Goal: Task Accomplishment & Management: Use online tool/utility

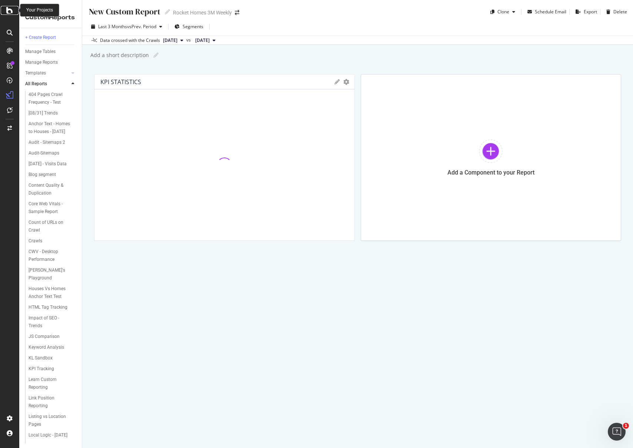
click at [5, 9] on div at bounding box center [10, 10] width 18 height 9
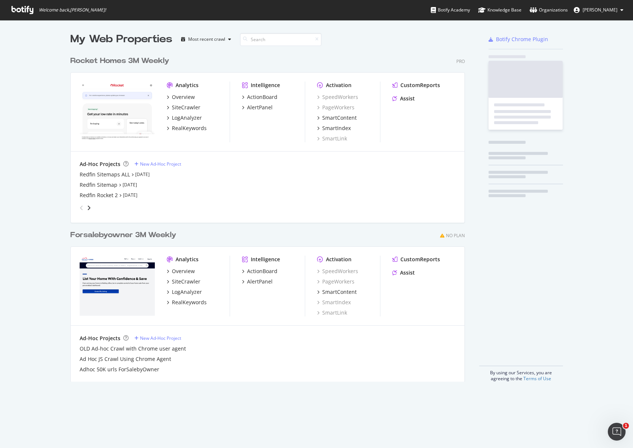
scroll to position [442, 622]
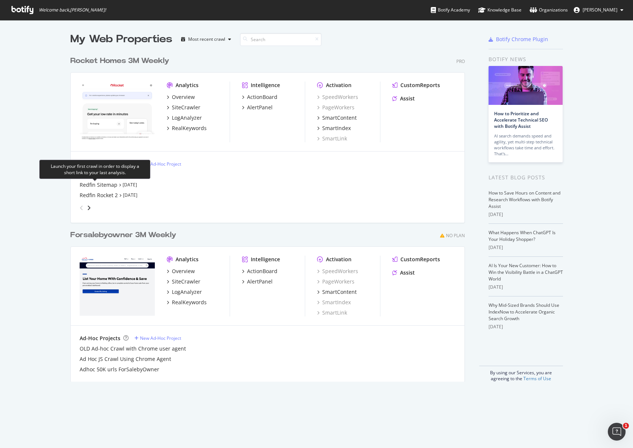
click at [74, 163] on div "Launch your first crawl in order to display a short link to your last analysis." at bounding box center [95, 169] width 99 height 13
click at [99, 174] on div "Redfin Sitemaps ALL" at bounding box center [105, 174] width 50 height 7
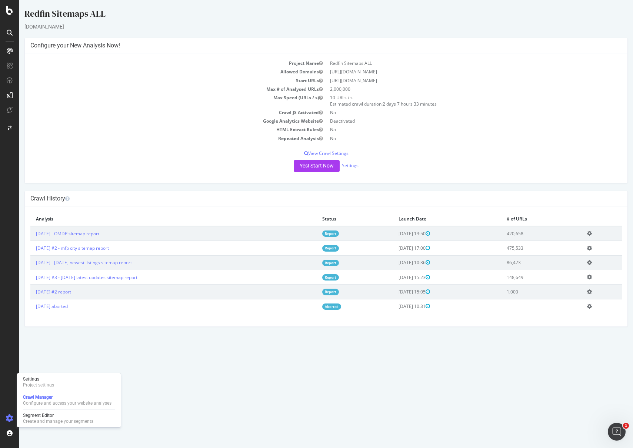
click at [10, 414] on icon at bounding box center [9, 417] width 7 height 7
click at [10, 416] on icon at bounding box center [9, 417] width 7 height 7
click at [8, 417] on icon at bounding box center [9, 417] width 7 height 7
click at [7, 415] on icon at bounding box center [9, 417] width 7 height 7
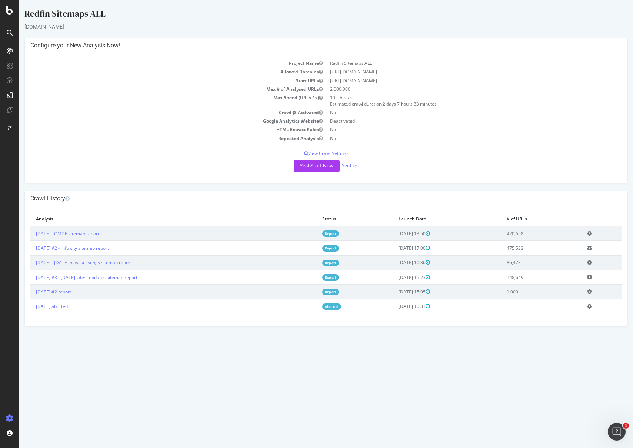
click at [7, 416] on icon at bounding box center [9, 417] width 7 height 7
click at [9, 416] on icon at bounding box center [9, 417] width 7 height 7
click at [9, 415] on icon at bounding box center [9, 417] width 7 height 7
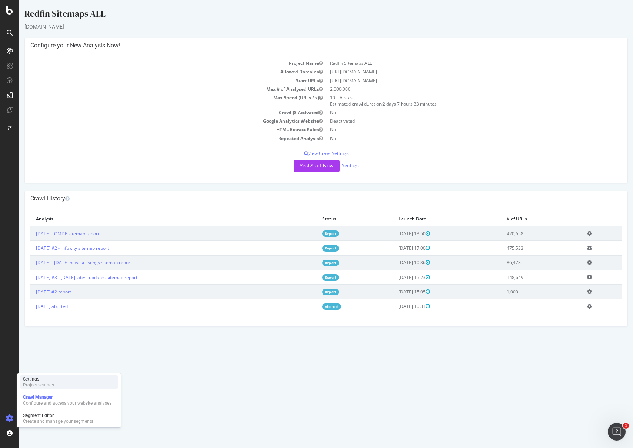
click at [30, 383] on div "Project settings" at bounding box center [38, 385] width 31 height 6
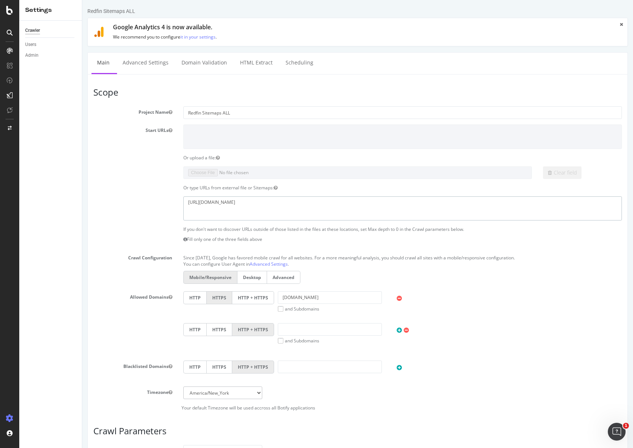
drag, startPoint x: 320, startPoint y: 206, endPoint x: 147, endPoint y: 200, distance: 173.4
click at [147, 200] on div "[URL][DOMAIN_NAME]" at bounding box center [358, 208] width 540 height 24
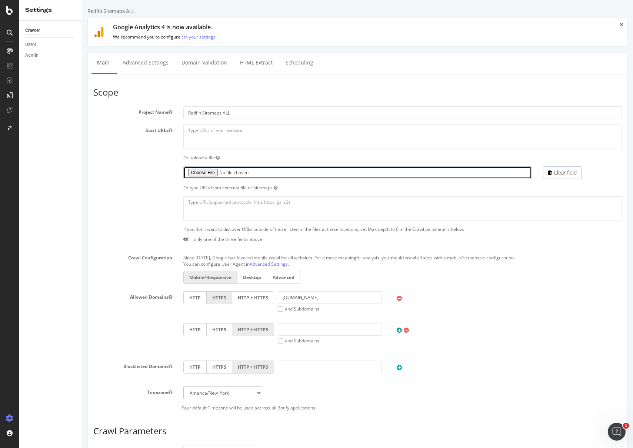
click at [197, 174] on input "file" at bounding box center [357, 172] width 348 height 13
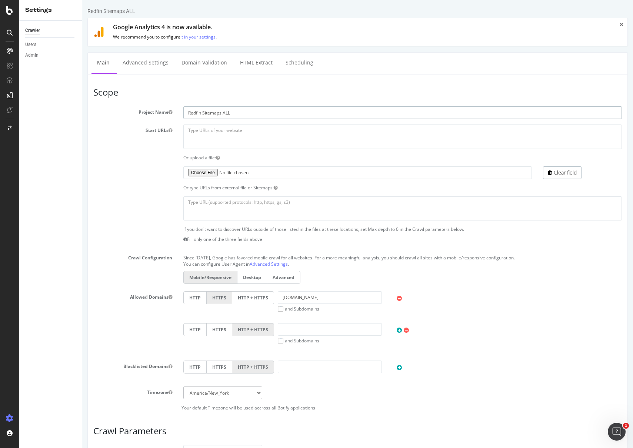
click at [202, 112] on input "Redfin Sitemaps ALL" at bounding box center [402, 112] width 438 height 13
click at [234, 111] on input "Redfin Sitemaps ALL" at bounding box center [402, 112] width 438 height 13
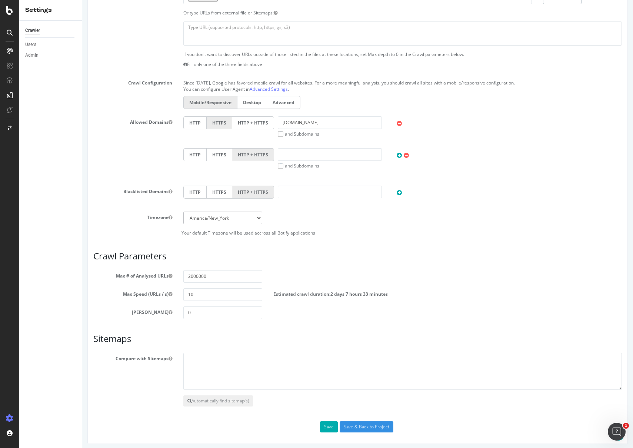
scroll to position [178, 0]
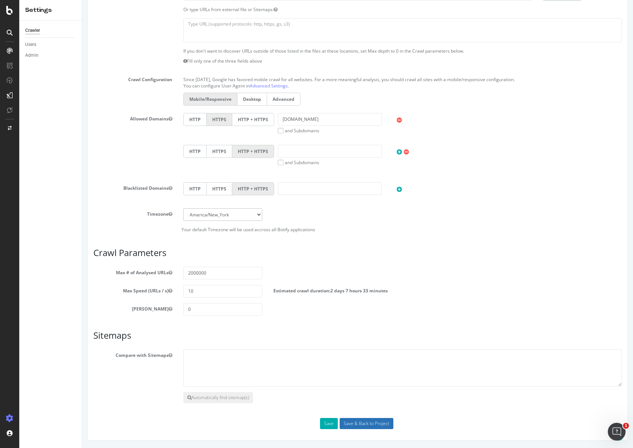
type input "Redfin Sitemaps All Active Listings"
click at [363, 423] on input "Save & Back to Project" at bounding box center [367, 423] width 54 height 11
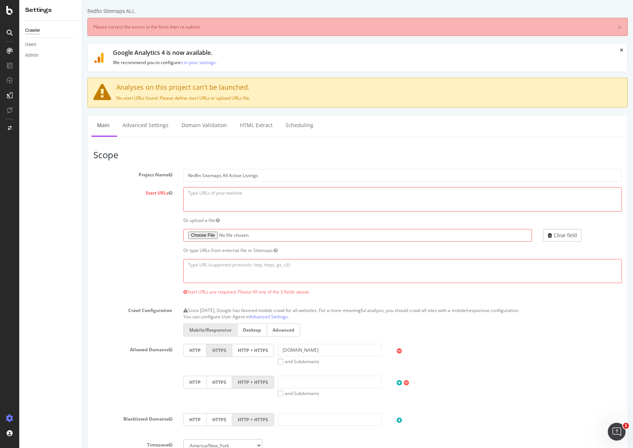
scroll to position [0, 0]
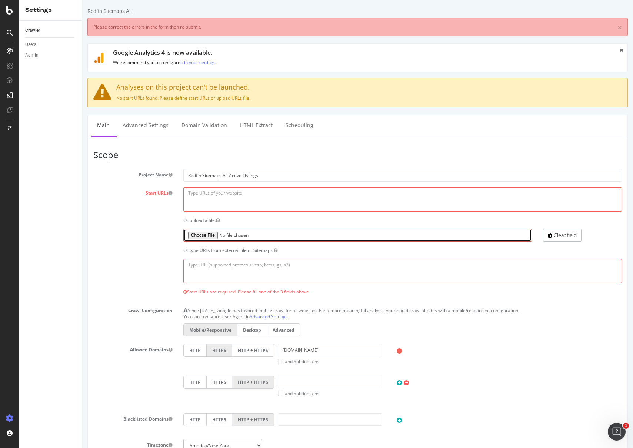
click at [211, 234] on input "file" at bounding box center [357, 235] width 348 height 13
click at [207, 234] on input "file" at bounding box center [357, 235] width 348 height 13
type input "C:\fakepath\redfin_botify_urls_part01.txt.gz"
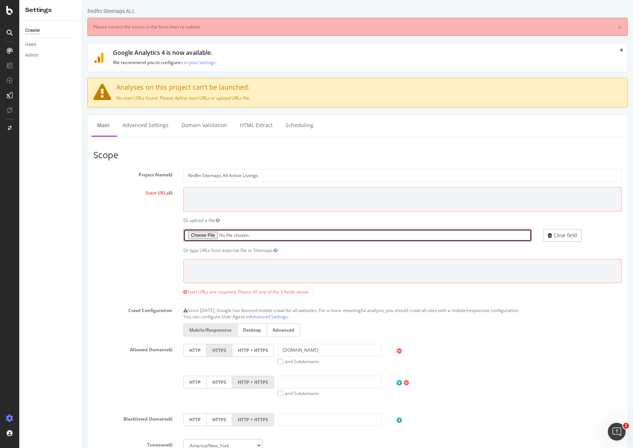
click at [207, 234] on input "file" at bounding box center [357, 235] width 348 height 13
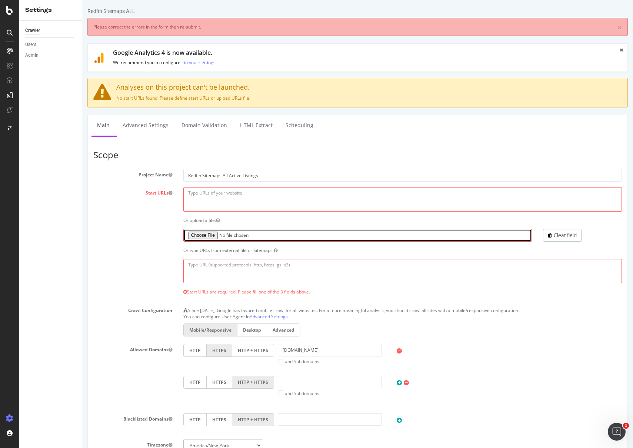
click at [199, 237] on input "file" at bounding box center [357, 235] width 348 height 13
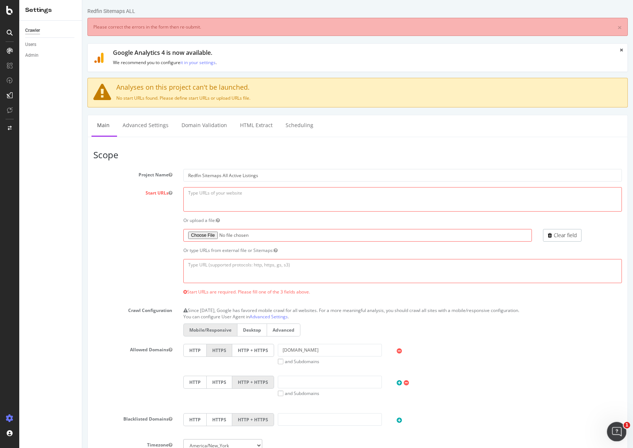
type input "C:\fakepath\redfin_botify_urls_part01.txt.gz"
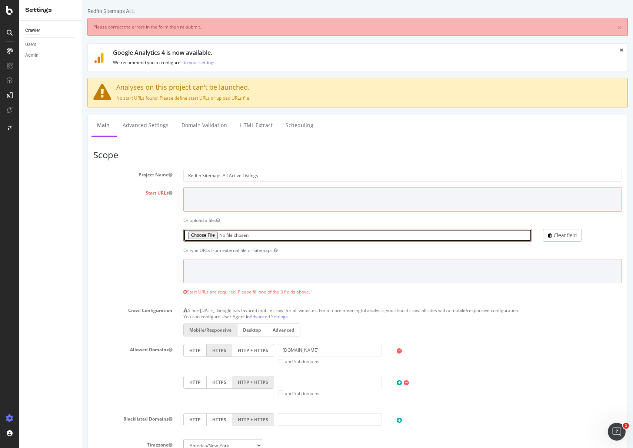
click at [223, 236] on input "file" at bounding box center [357, 235] width 348 height 13
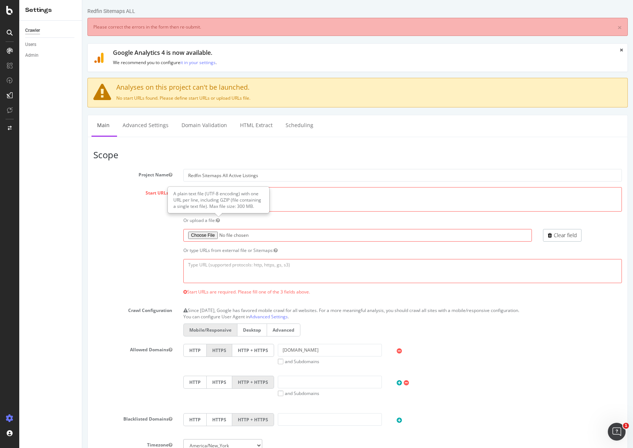
click at [219, 220] on icon "button" at bounding box center [218, 220] width 4 height 4
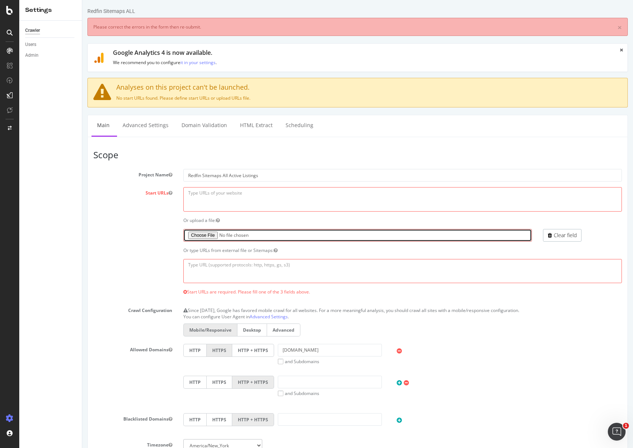
click at [208, 237] on input "file" at bounding box center [357, 235] width 348 height 13
type input "C:\fakepath\redfin_botify_urls_part01.txt.gz"
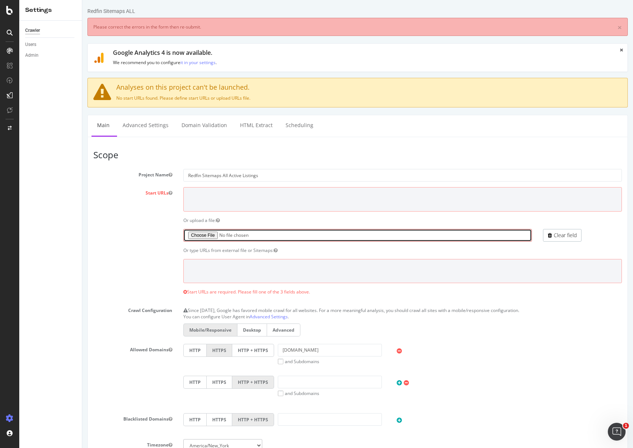
click at [189, 233] on input "file" at bounding box center [357, 235] width 348 height 13
type input "C:\fakepath\redfin_botify_urls_part01.txt"
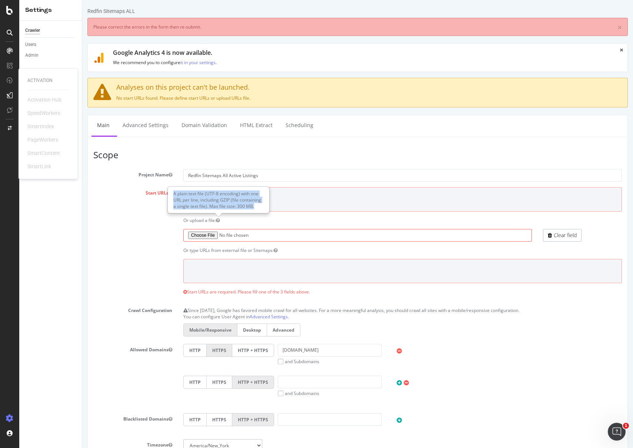
drag, startPoint x: 173, startPoint y: 194, endPoint x: 263, endPoint y: 206, distance: 90.4
click at [263, 206] on div "A plain text file (UTF-8 encoding) with one URL per line, including GZIP (file …" at bounding box center [218, 200] width 101 height 26
copy div "A plain text file (UTF-8 encoding) with one URL per line, including GZIP (file …"
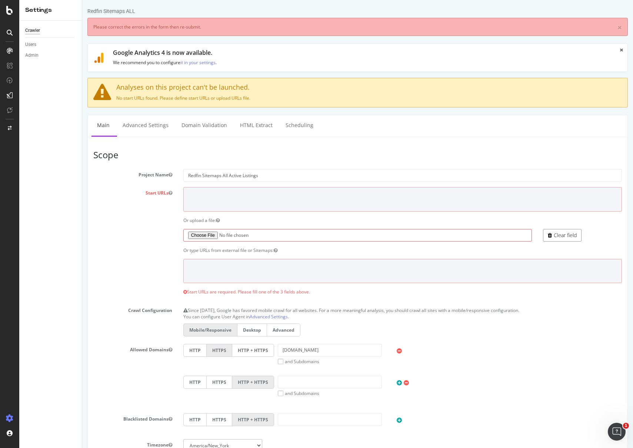
click at [549, 235] on link "Clear field" at bounding box center [562, 235] width 39 height 13
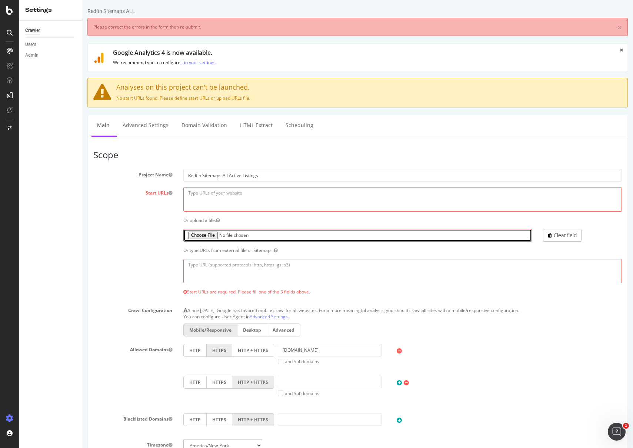
click at [200, 236] on input "file" at bounding box center [357, 235] width 348 height 13
click at [196, 236] on input "file" at bounding box center [357, 235] width 348 height 13
type input "C:\fakepath\cleaned_urls.txt.gz"
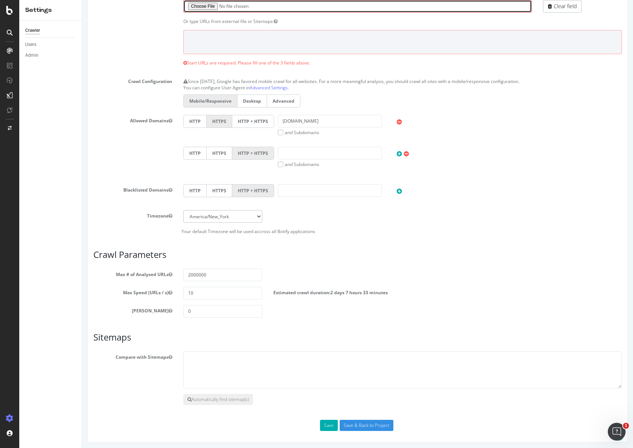
scroll to position [231, 0]
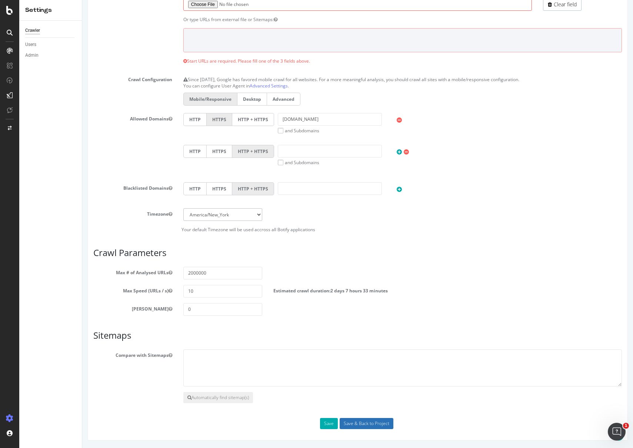
click at [357, 422] on input "Save & Back to Project" at bounding box center [367, 423] width 54 height 11
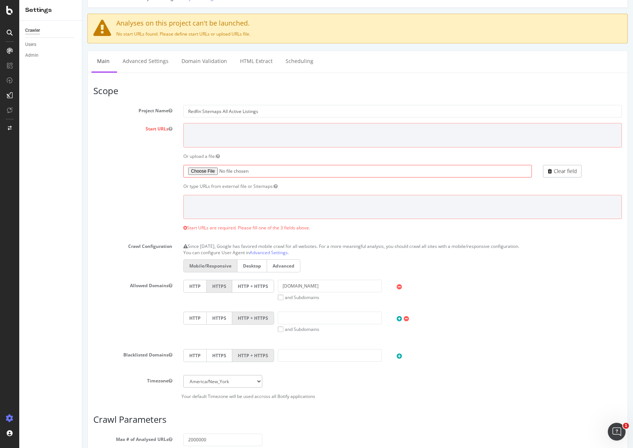
scroll to position [51, 0]
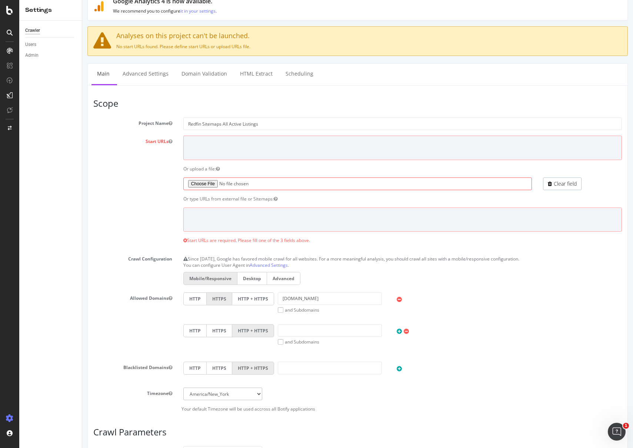
click at [122, 178] on label at bounding box center [133, 178] width 90 height 3
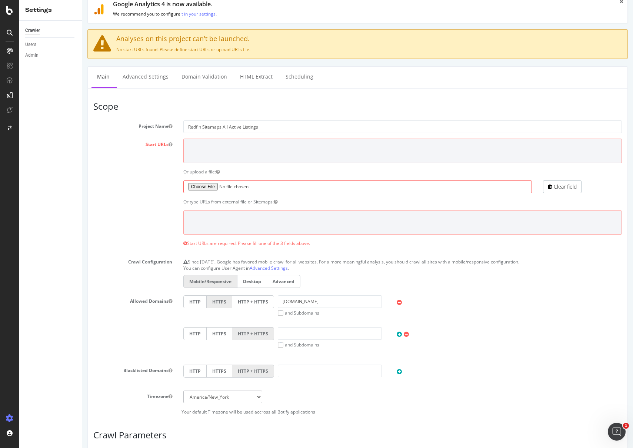
scroll to position [48, 0]
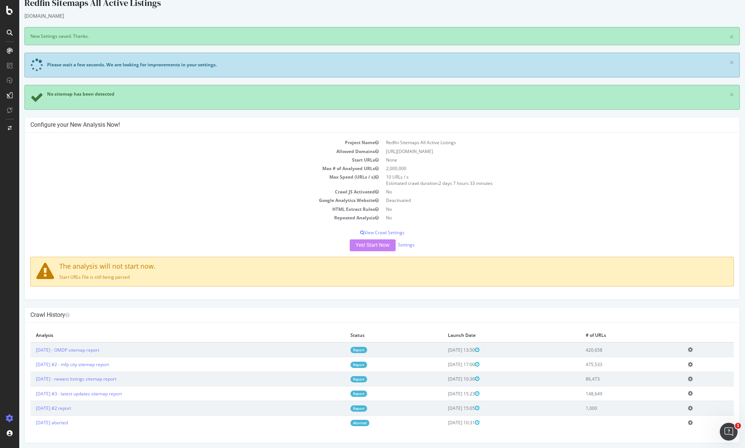
scroll to position [13, 0]
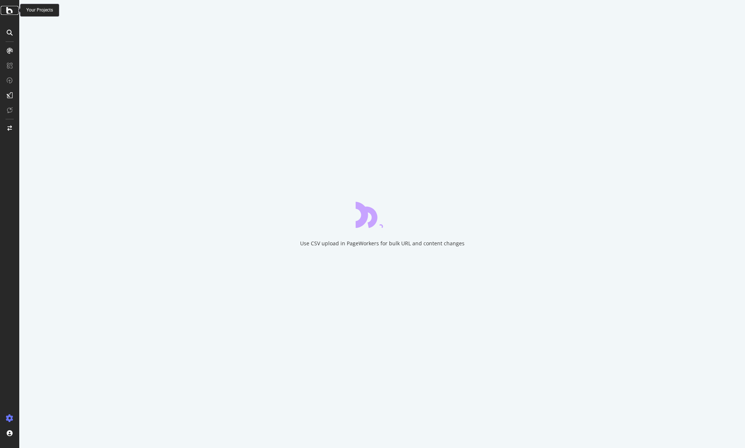
click at [11, 10] on icon at bounding box center [9, 10] width 7 height 9
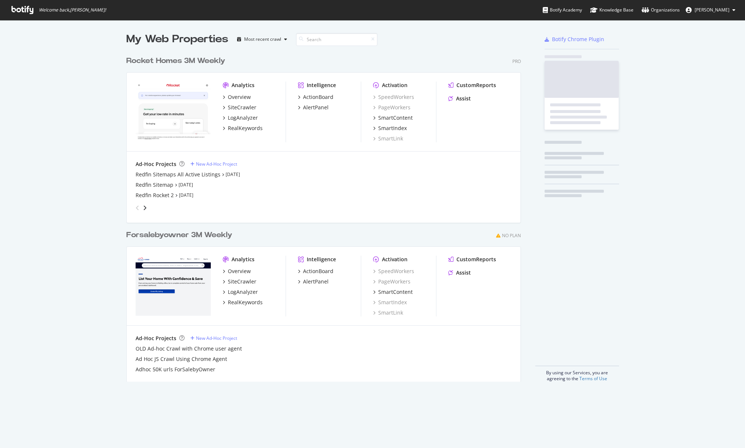
scroll to position [442, 734]
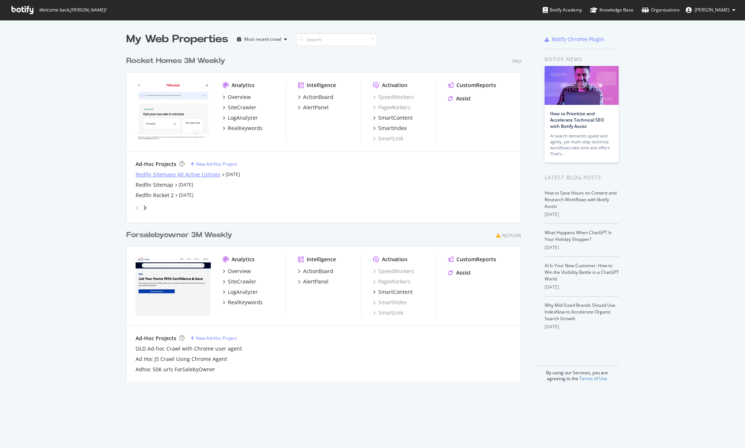
click at [148, 173] on div "Redfin Sitemaps All Active Listings" at bounding box center [178, 174] width 85 height 7
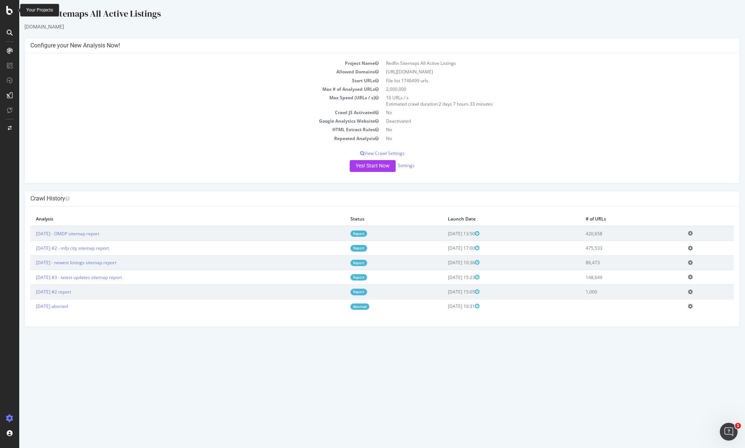
click at [9, 7] on icon at bounding box center [9, 10] width 7 height 9
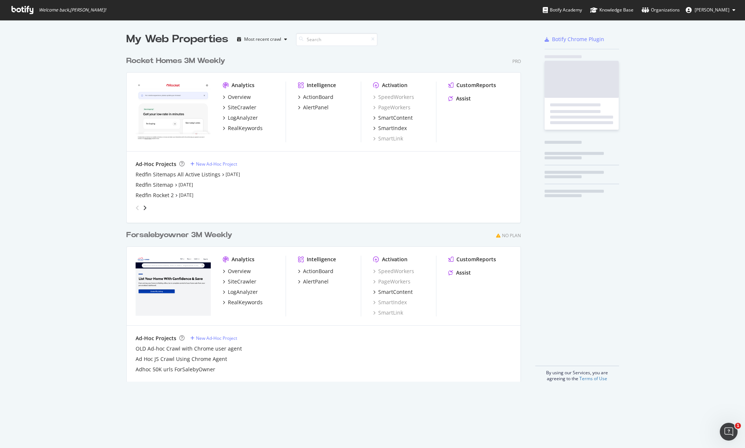
scroll to position [442, 734]
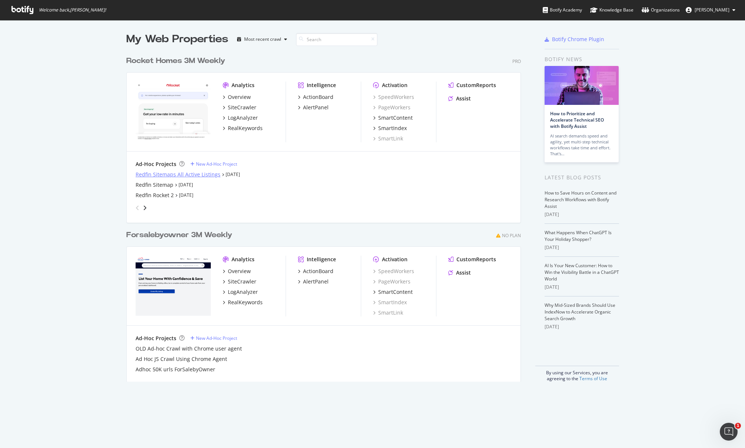
click at [180, 173] on div "Redfin Sitemaps All Active Listings" at bounding box center [178, 174] width 85 height 7
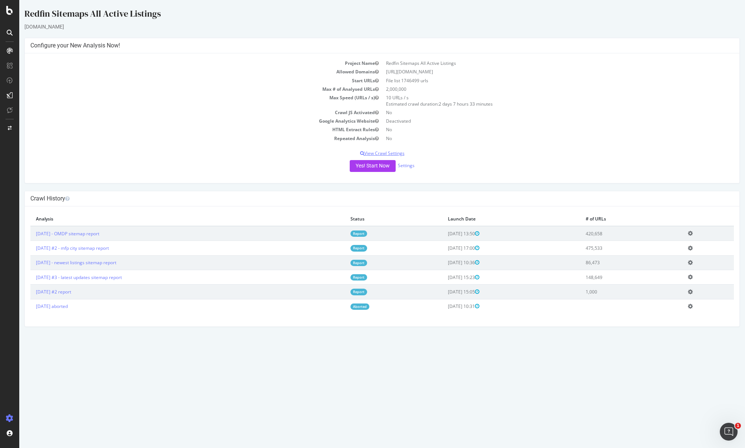
click at [383, 155] on p "View Crawl Settings" at bounding box center [381, 153] width 703 height 6
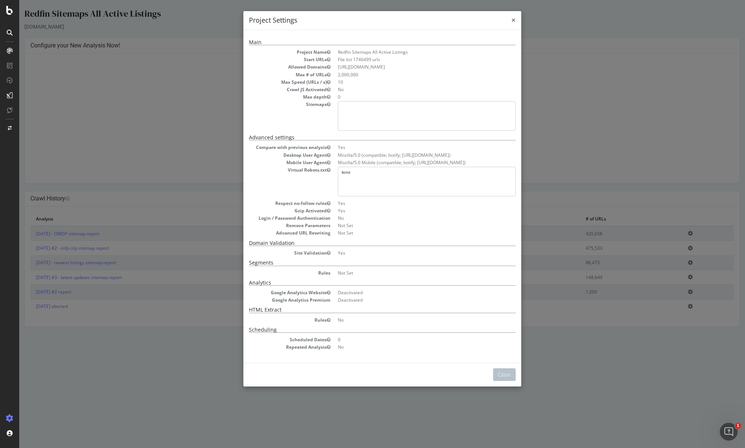
click at [511, 19] on span "×" at bounding box center [513, 20] width 4 height 10
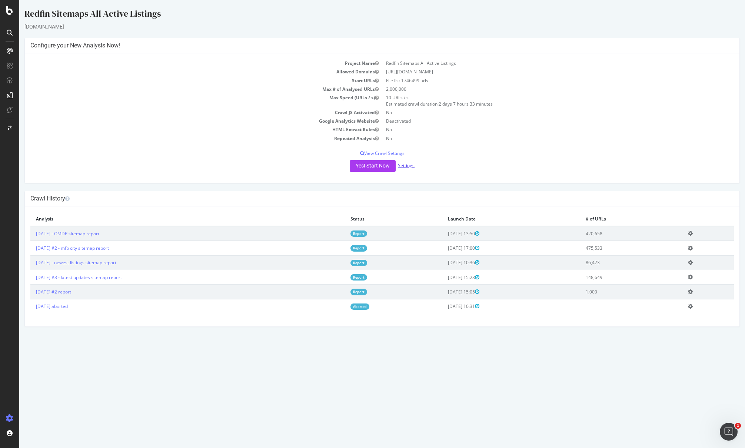
click at [407, 165] on link "Settings" at bounding box center [406, 165] width 17 height 6
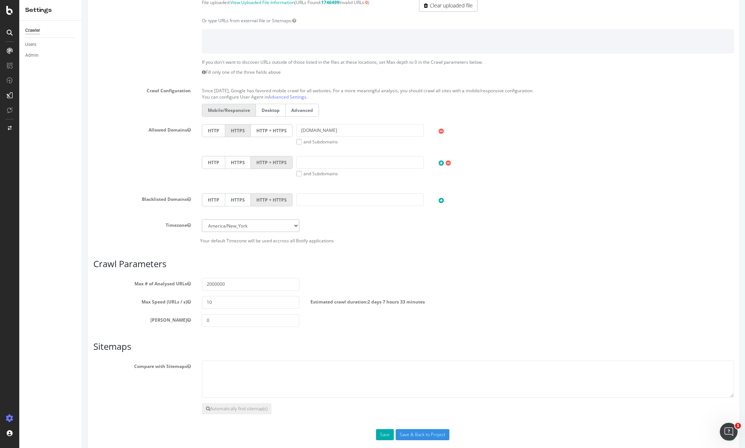
scroll to position [167, 0]
drag, startPoint x: 208, startPoint y: 301, endPoint x: 200, endPoint y: 299, distance: 8.7
click at [200, 299] on div "10" at bounding box center [250, 302] width 109 height 13
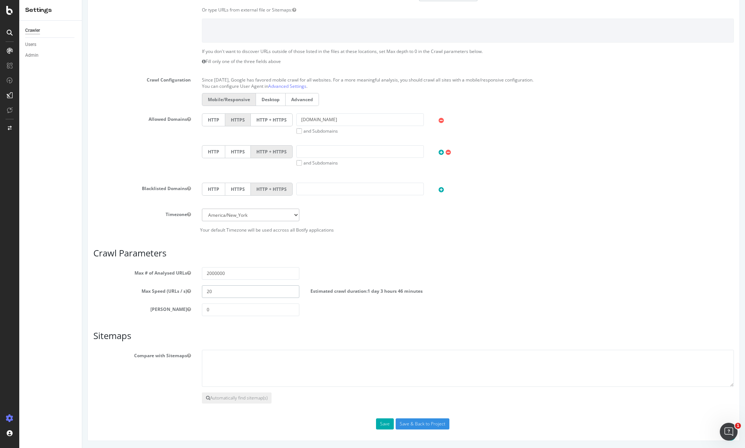
scroll to position [178, 0]
type input "20"
click at [421, 424] on input "Save & Back to Project" at bounding box center [422, 423] width 54 height 11
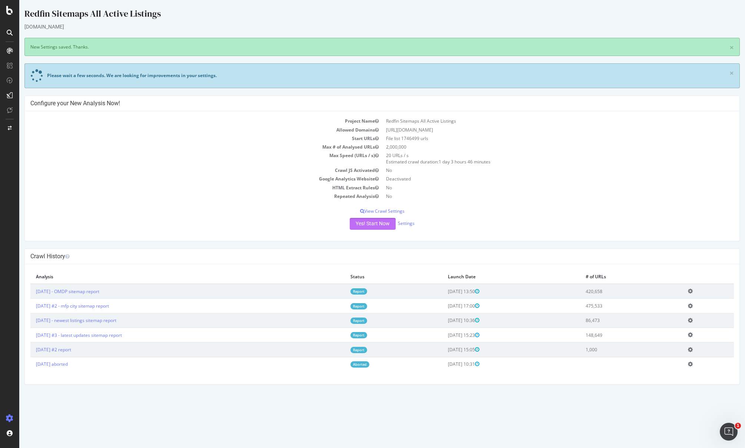
click at [374, 227] on button "Yes! Start Now" at bounding box center [373, 224] width 46 height 12
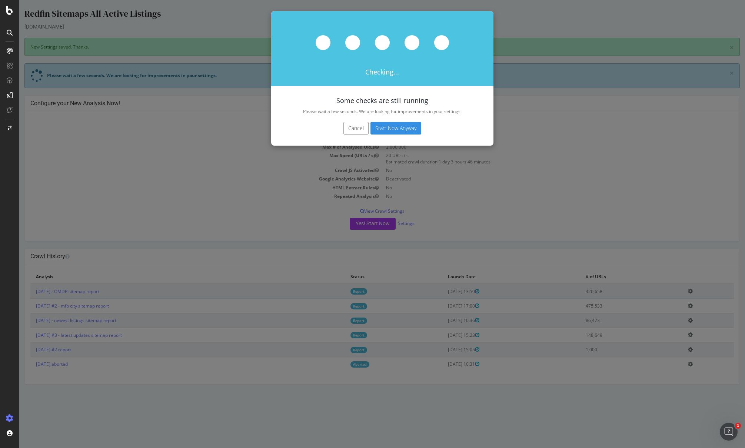
click at [390, 130] on button "Start Now Anyway" at bounding box center [395, 128] width 51 height 13
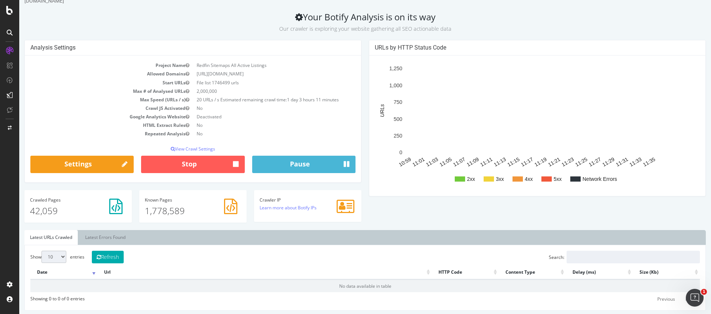
scroll to position [17, 0]
